Goal: Task Accomplishment & Management: Use online tool/utility

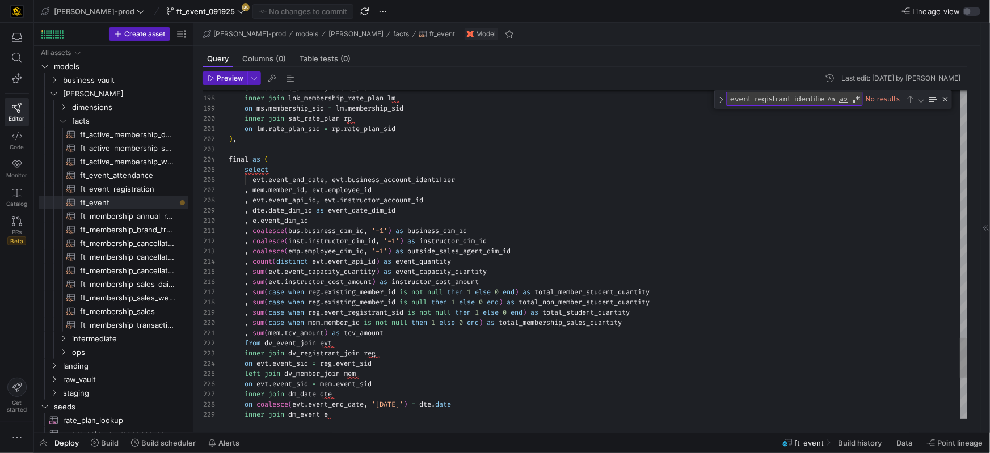
type textarea "on lm.rate_plan_sid = rp.rate_plan_sid ), final as ( select evt.event_end_date,…"
click at [547, 160] on div "final as (" at bounding box center [598, 159] width 739 height 10
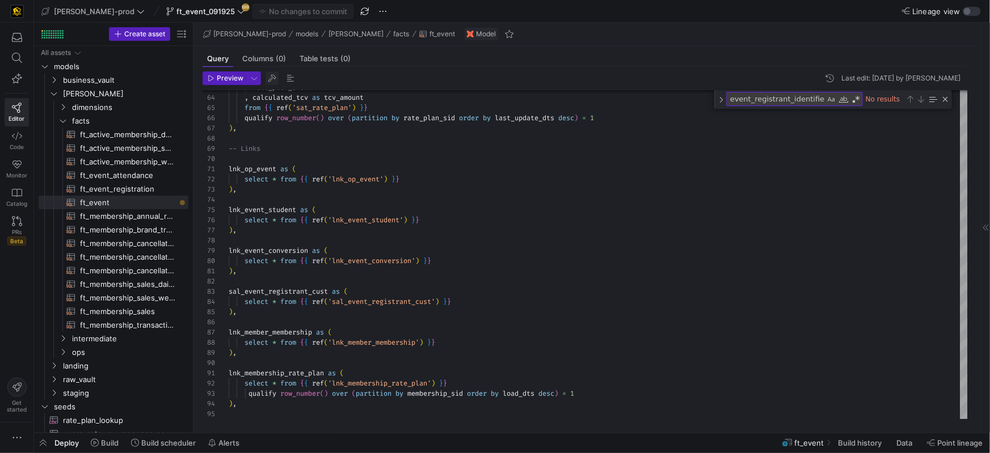
click at [275, 79] on span "button" at bounding box center [273, 78] width 14 height 14
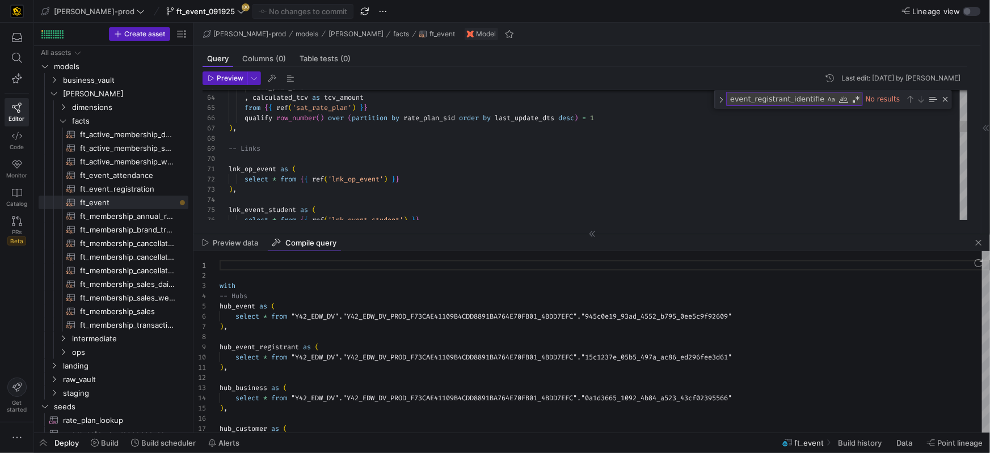
scroll to position [102, 0]
click at [335, 301] on div "hub_event as (" at bounding box center [605, 306] width 771 height 10
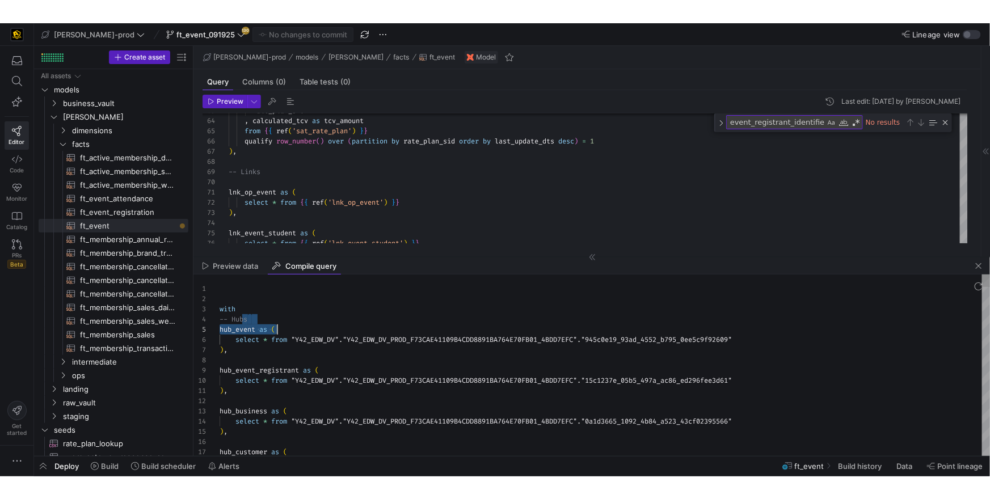
scroll to position [31, 57]
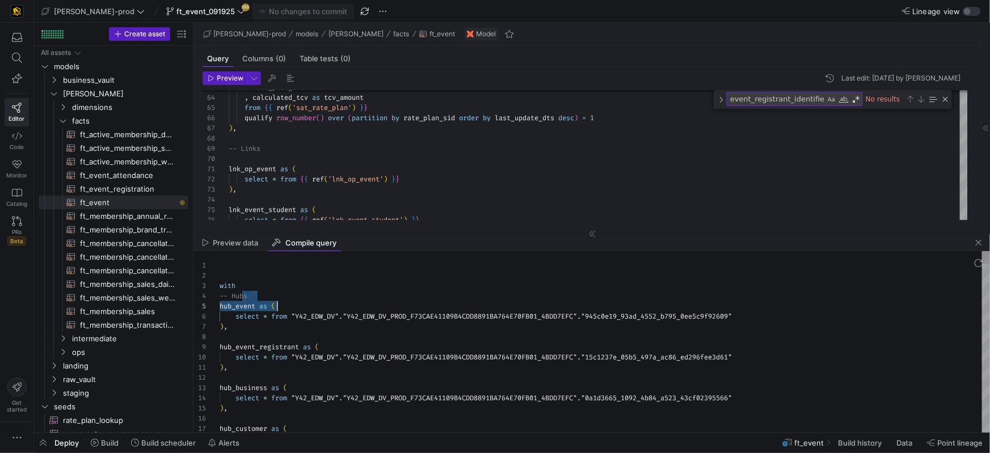
type textarea "with -- Hubs hub_event as ( select * from "Y42_EDW_DV"."Y42_EDW_DV_PROD_F73CAE4…"
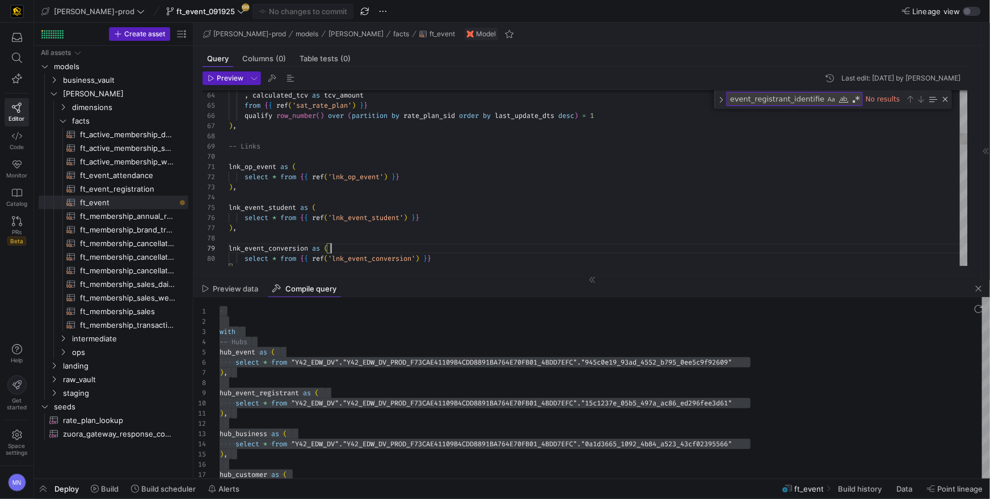
drag, startPoint x: 782, startPoint y: 252, endPoint x: 928, endPoint y: 278, distance: 147.5
click at [785, 252] on div "lnk_event_conversion as (" at bounding box center [598, 248] width 739 height 10
click at [980, 287] on span "button" at bounding box center [979, 289] width 14 height 14
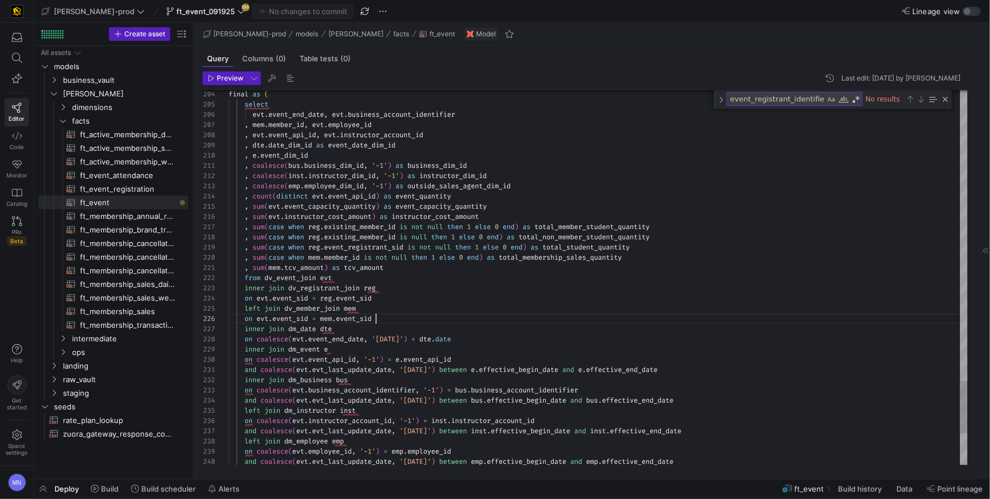
drag, startPoint x: 388, startPoint y: 319, endPoint x: 443, endPoint y: 309, distance: 56.4
click at [388, 319] on div "on evt . event_sid = mem . event_sid" at bounding box center [598, 319] width 739 height 10
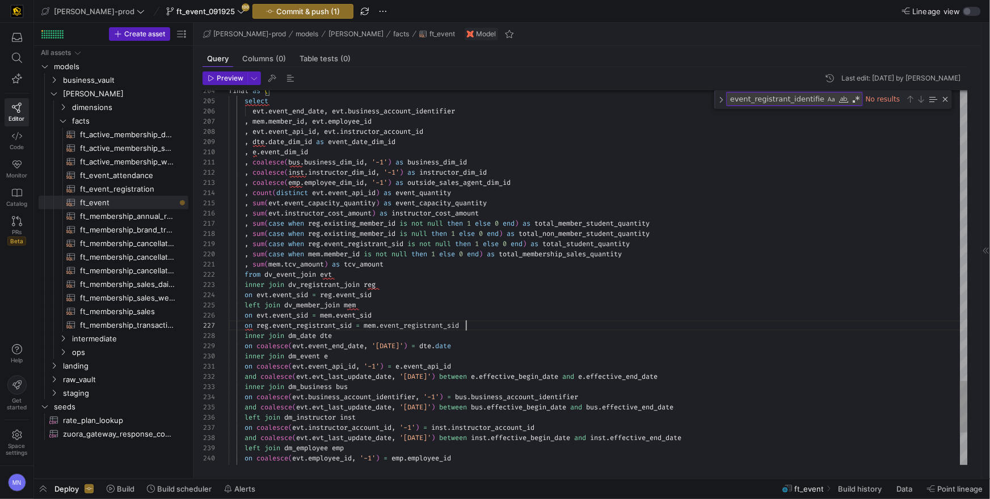
scroll to position [61, 237]
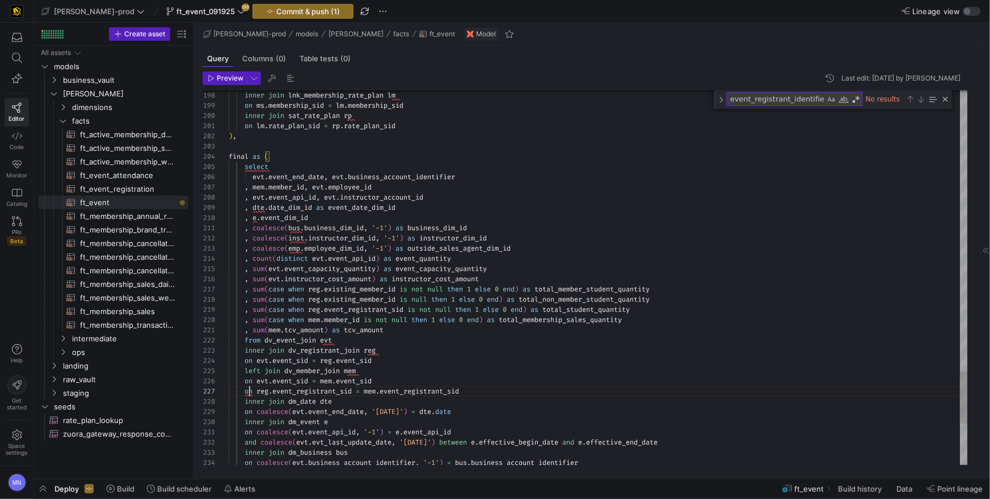
click at [249, 391] on span "on" at bounding box center [249, 391] width 8 height 9
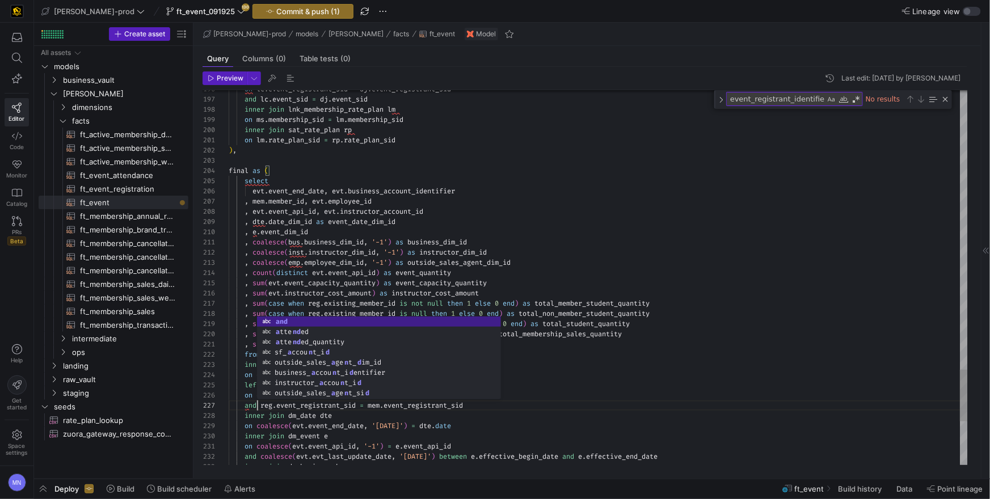
scroll to position [61, 28]
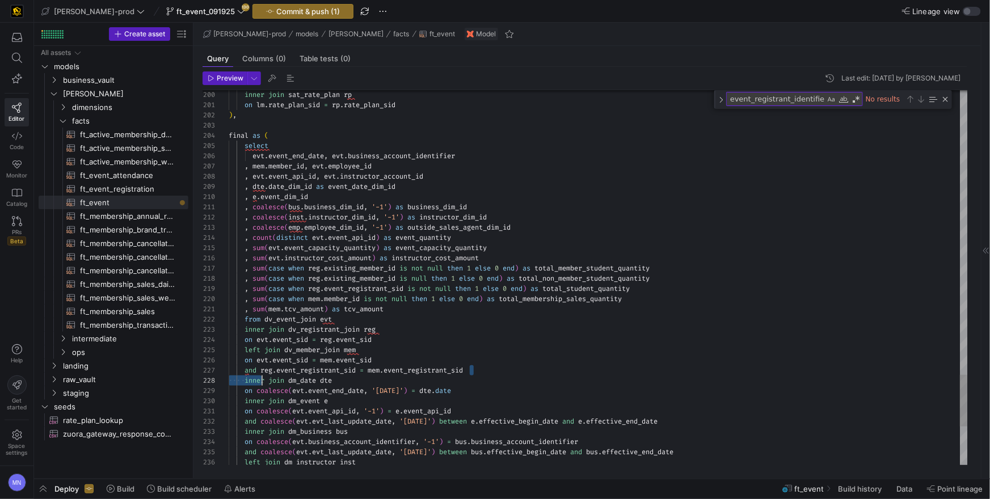
scroll to position [61, 16]
drag, startPoint x: 401, startPoint y: 373, endPoint x: 244, endPoint y: 372, distance: 156.6
click at [243, 372] on div "and reg . event_registrant_sid = mem . event_registrant_sid" at bounding box center [598, 370] width 739 height 10
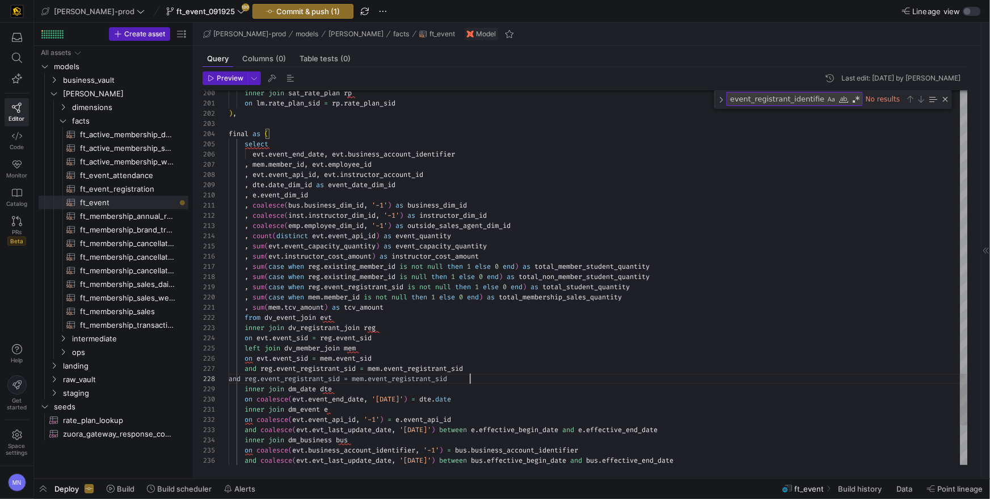
scroll to position [71, 241]
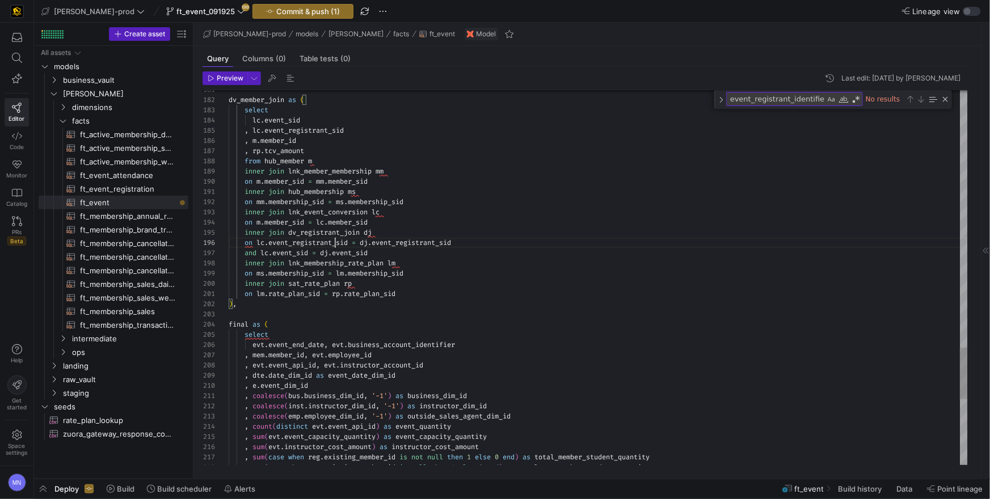
click at [336, 241] on span "event_registrant_sid" at bounding box center [307, 242] width 79 height 9
click at [335, 241] on span "event_registrant_sid" at bounding box center [307, 242] width 79 height 9
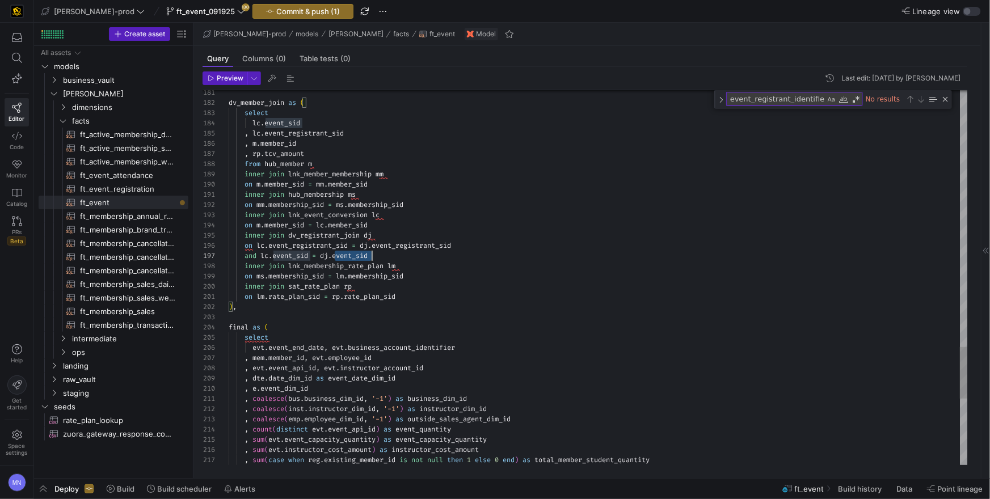
scroll to position [61, 142]
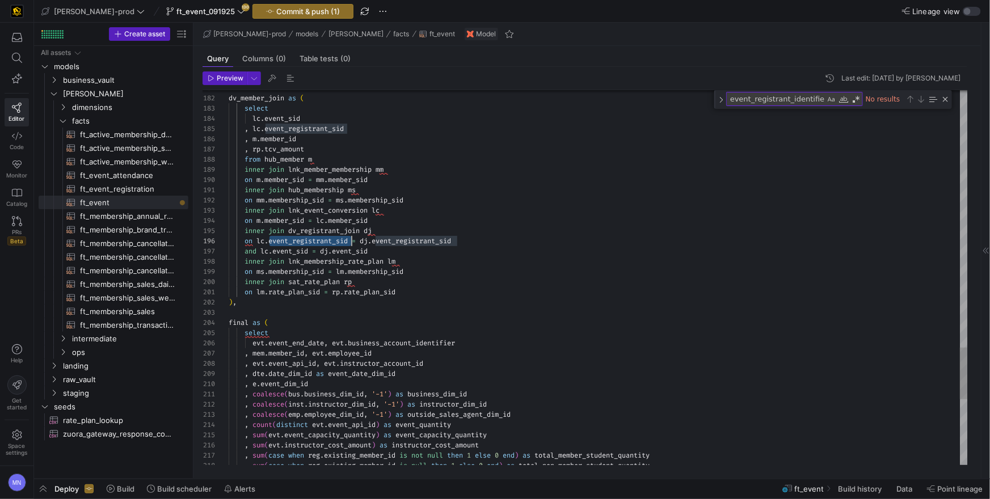
scroll to position [51, 122]
click at [317, 234] on span "dv_registrant_join" at bounding box center [323, 230] width 71 height 9
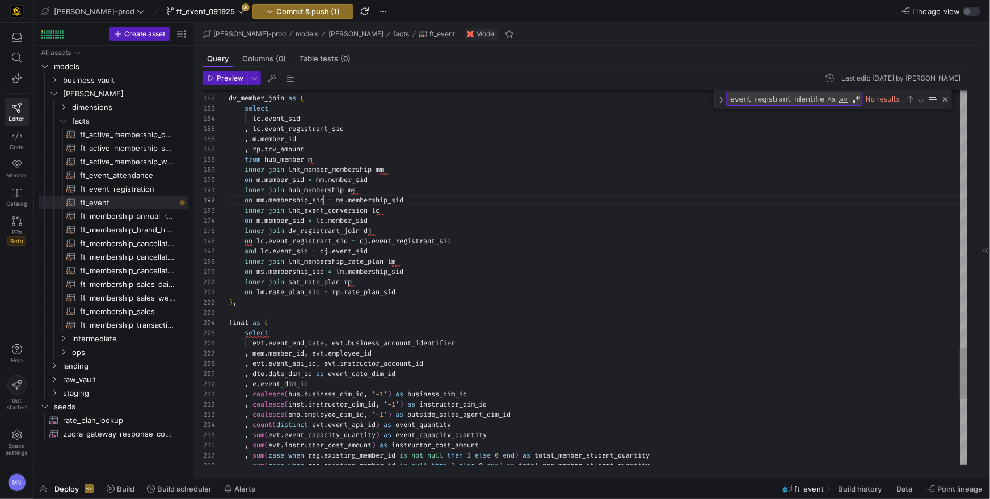
click at [317, 228] on span "dv_registrant_join" at bounding box center [323, 230] width 71 height 9
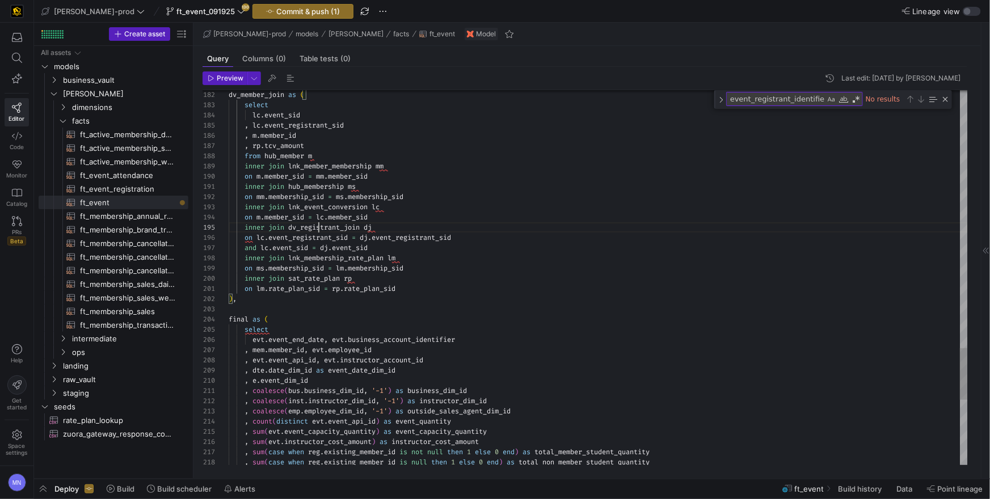
scroll to position [40, 135]
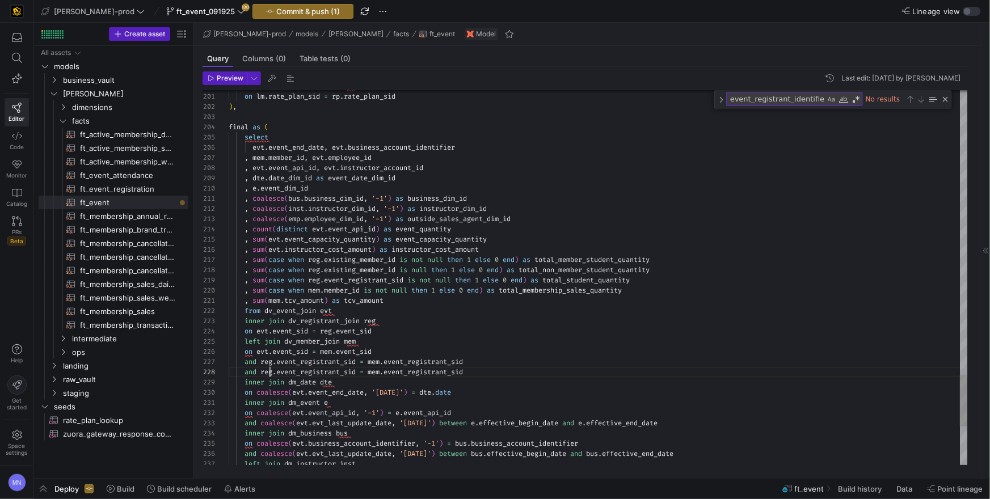
click at [483, 371] on div "and reg . event_registrant_sid = mem . event_registrant_sid" at bounding box center [598, 372] width 739 height 10
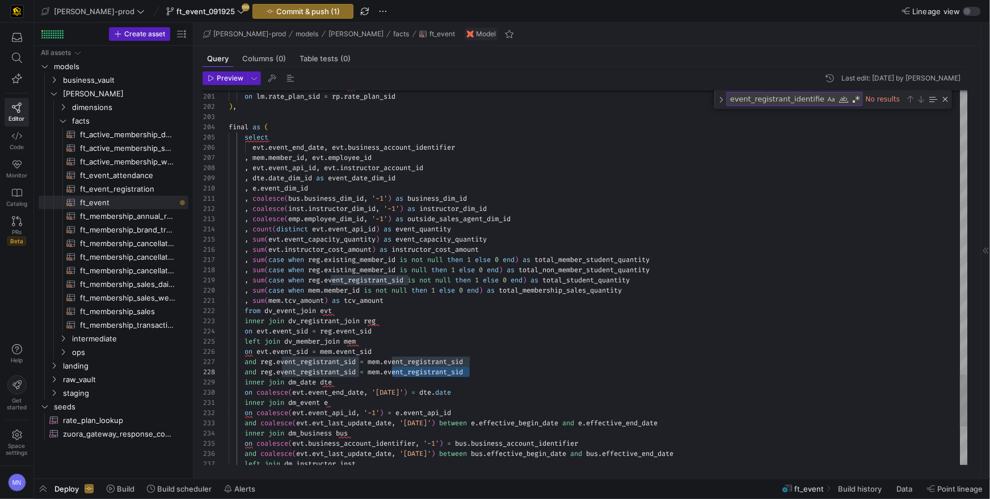
drag, startPoint x: 487, startPoint y: 371, endPoint x: 390, endPoint y: 381, distance: 97.6
click at [390, 374] on div "and reg . event_registrant_sid = mem . event_registrant_sid" at bounding box center [598, 372] width 739 height 10
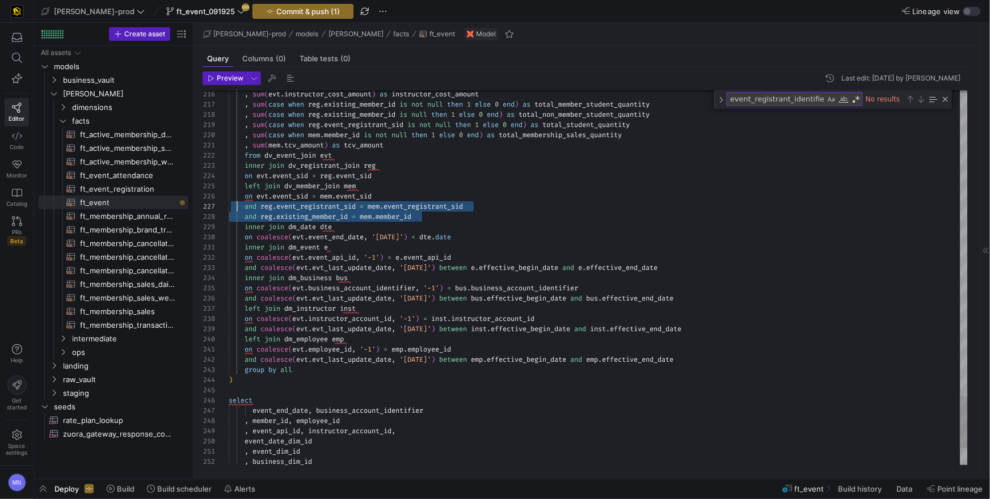
scroll to position [61, 8]
drag, startPoint x: 449, startPoint y: 217, endPoint x: 235, endPoint y: 207, distance: 214.1
type textarea ", sum(mem.tcv_amount) as tcv_amount from dv_event_join evt inner join dv_regist…"
